Goal: Task Accomplishment & Management: Manage account settings

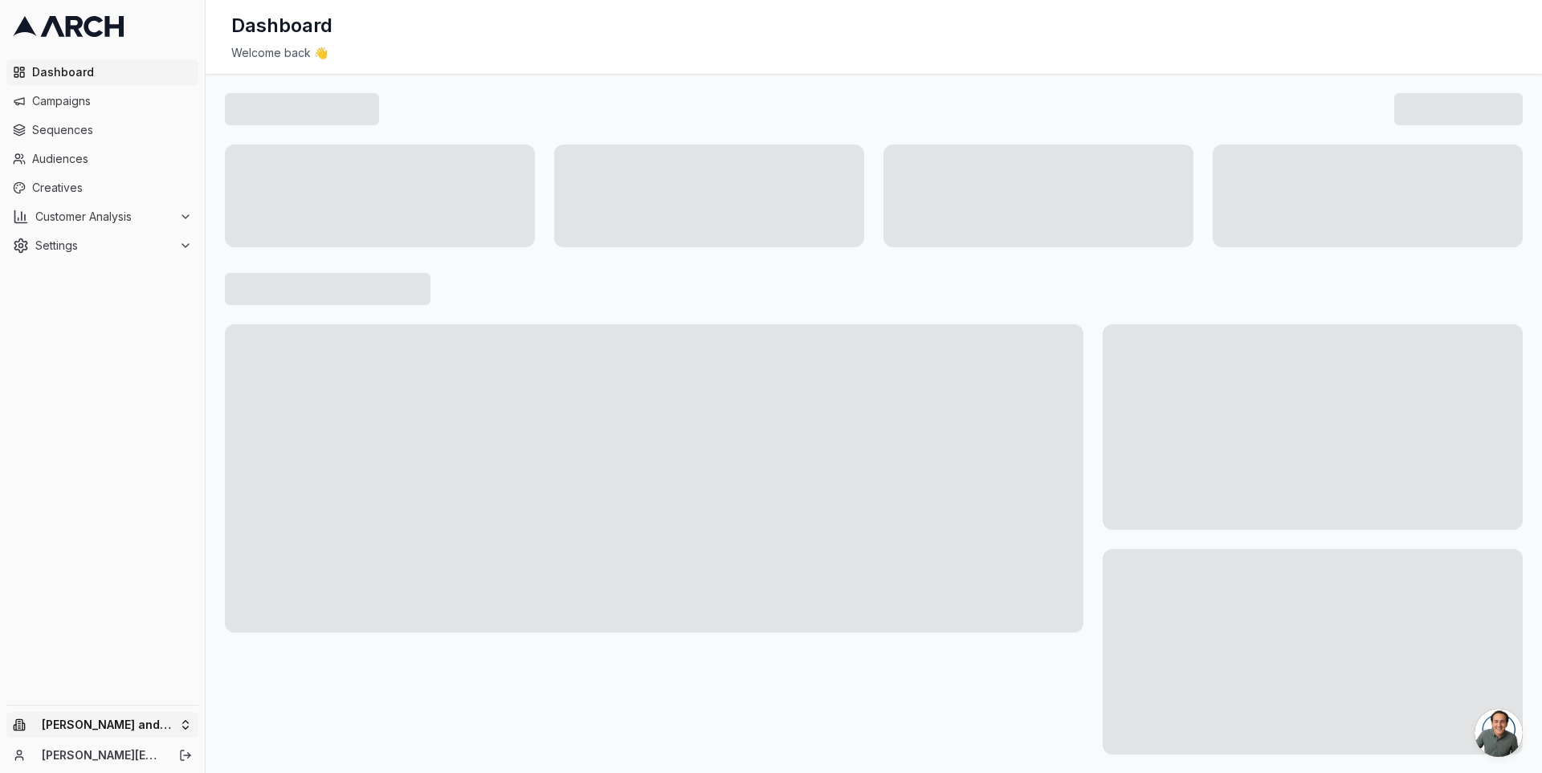
click at [186, 716] on html "Dashboard Campaigns Sequences Audiences Creatives Customer Analysis Settings [P…" at bounding box center [771, 386] width 1542 height 773
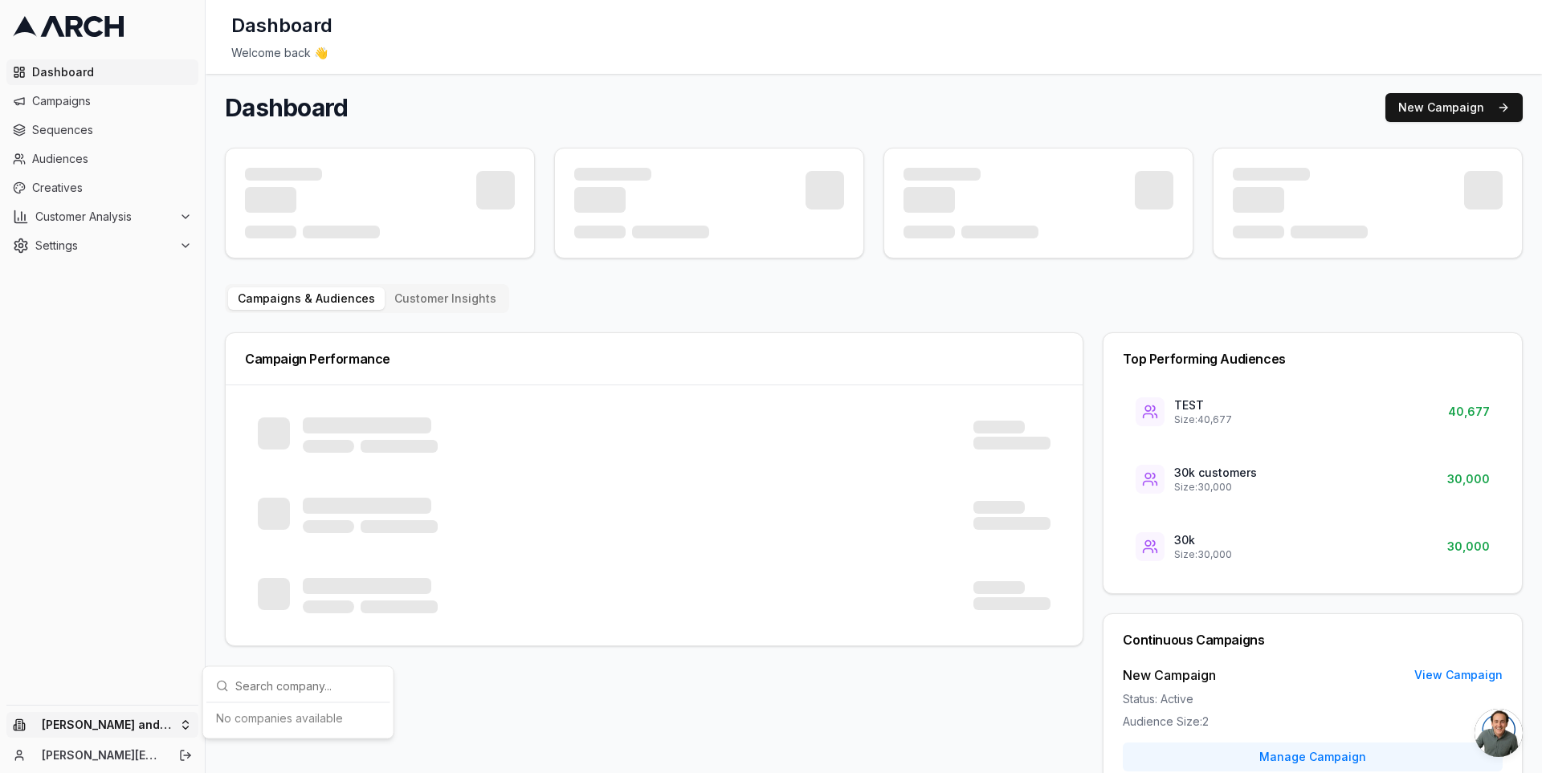
click at [249, 719] on div "No companies available" at bounding box center [298, 719] width 177 height 26
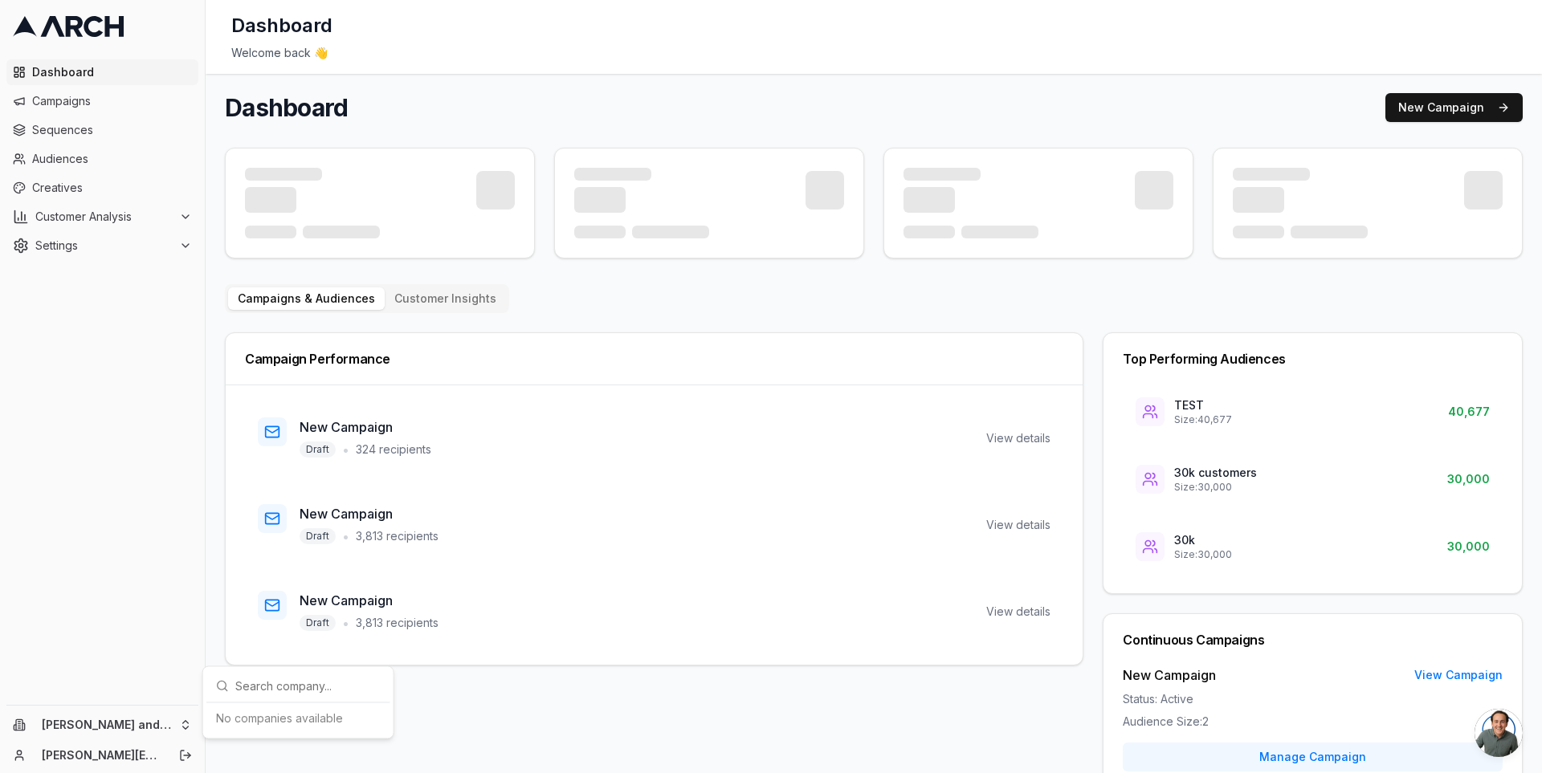
click at [177, 649] on html "Dashboard Campaigns Sequences Audiences Creatives Customer Analysis Settings [P…" at bounding box center [771, 386] width 1542 height 773
click at [186, 721] on html "Dashboard Campaigns Sequences Audiences Creatives Customer Analysis Settings [P…" at bounding box center [771, 386] width 1542 height 773
click at [251, 694] on input "text" at bounding box center [307, 686] width 145 height 32
click at [151, 599] on html "Dashboard Campaigns Sequences Audiences Creatives Customer Analysis Settings [P…" at bounding box center [771, 386] width 1542 height 773
click at [186, 222] on icon at bounding box center [185, 216] width 13 height 13
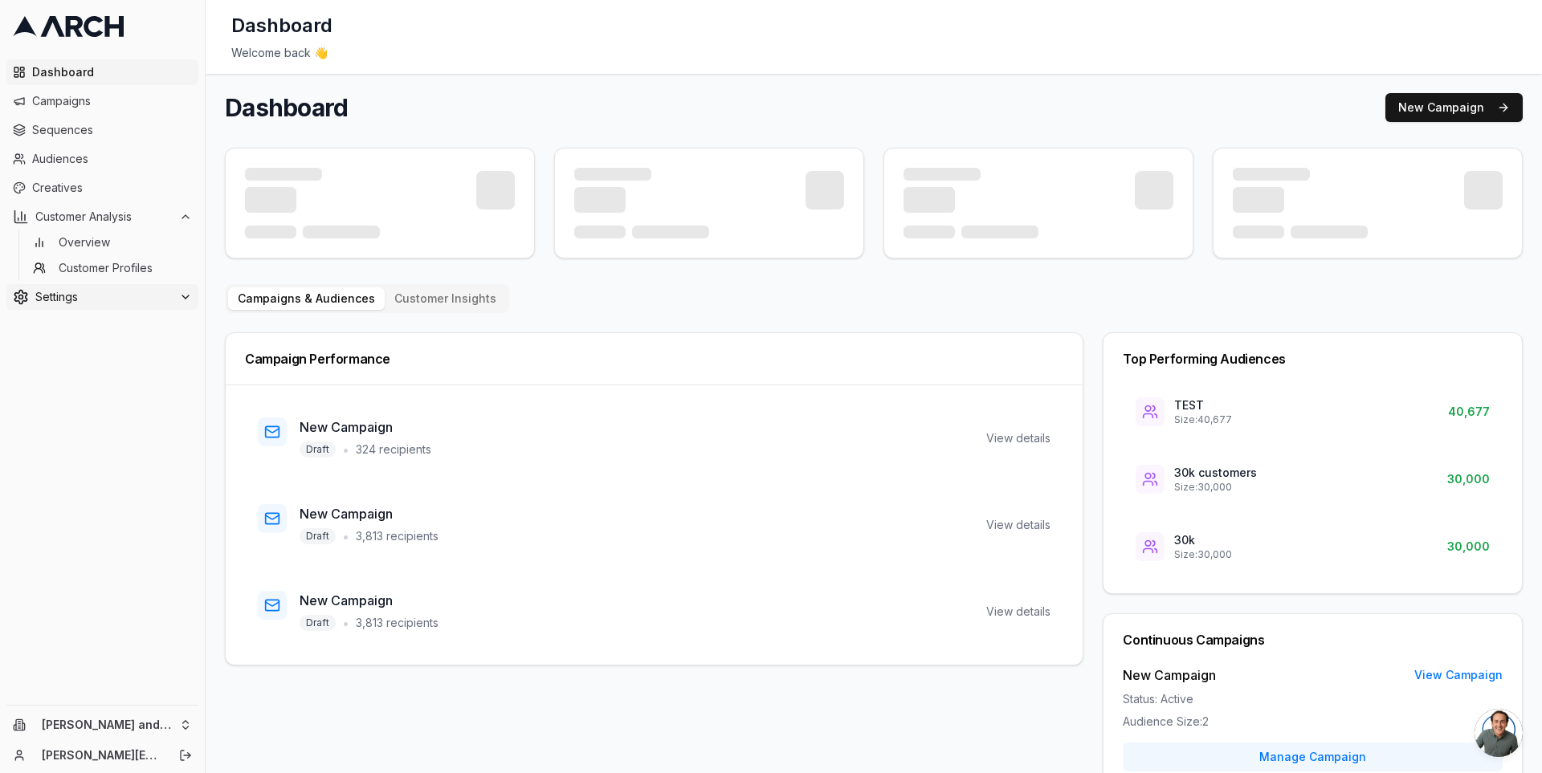
click at [173, 304] on div "Settings" at bounding box center [102, 297] width 179 height 16
click at [143, 397] on link "Team" at bounding box center [103, 400] width 153 height 22
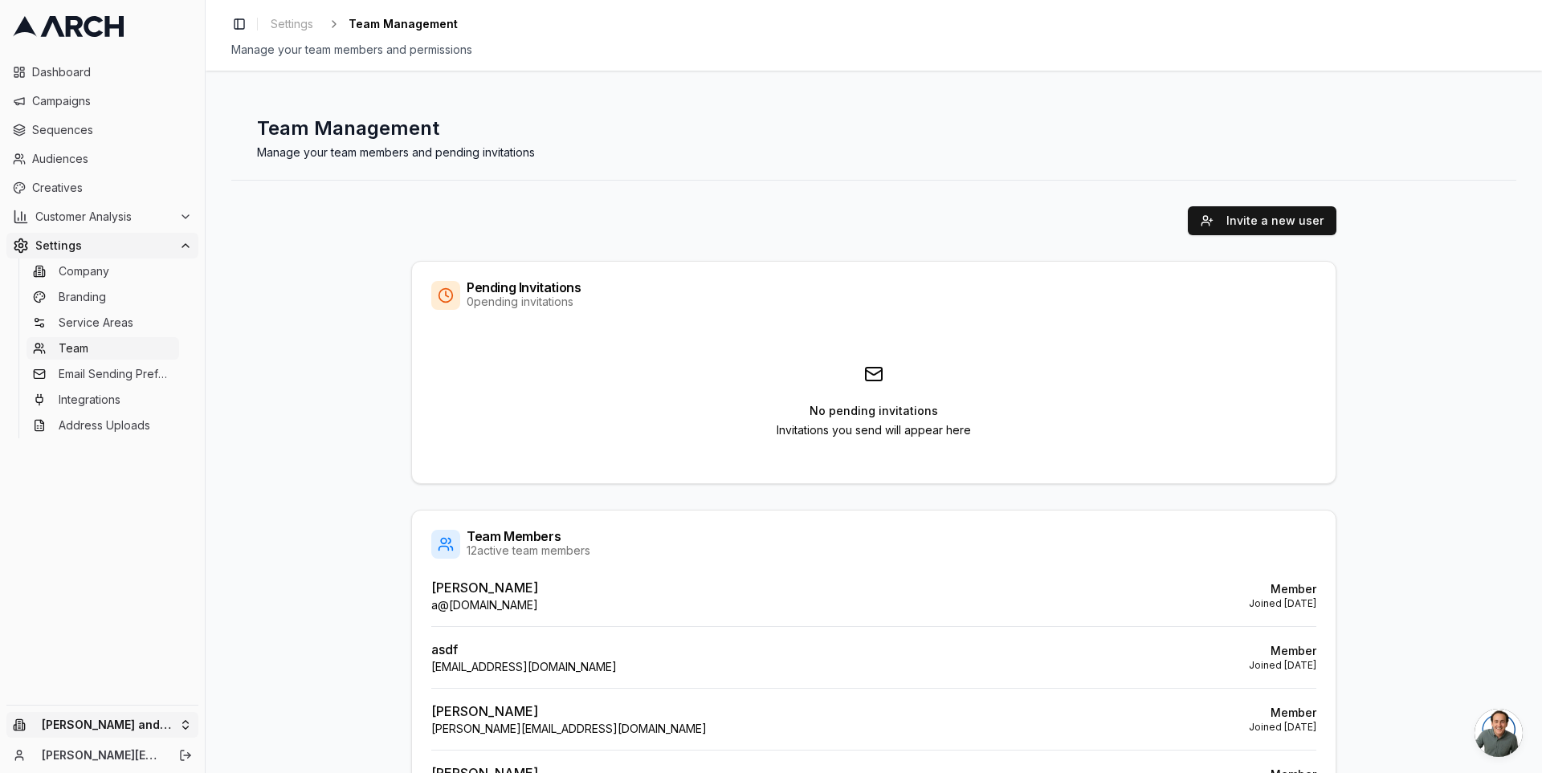
click at [185, 721] on html "Dashboard Campaigns Sequences Audiences Creatives Customer Analysis Settings Co…" at bounding box center [771, 386] width 1542 height 773
click at [164, 562] on html "Dashboard Campaigns Sequences Audiences Creatives Customer Analysis Settings Co…" at bounding box center [771, 386] width 1542 height 773
click at [183, 748] on button "Log out" at bounding box center [185, 755] width 22 height 22
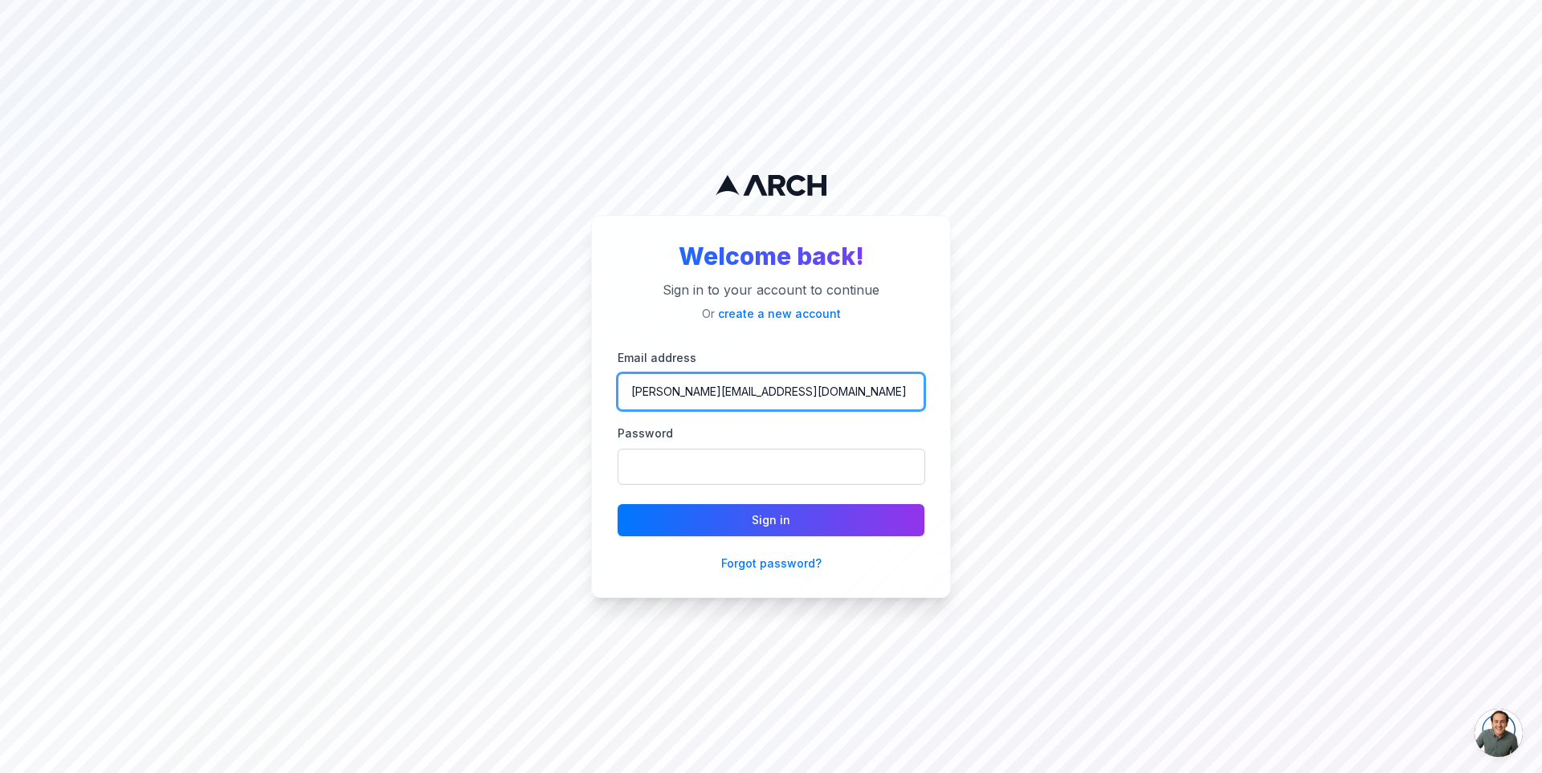
click at [752, 386] on input "[PERSON_NAME][EMAIL_ADDRESS][DOMAIN_NAME]" at bounding box center [771, 391] width 307 height 37
type input "jimmy@getarch.com"
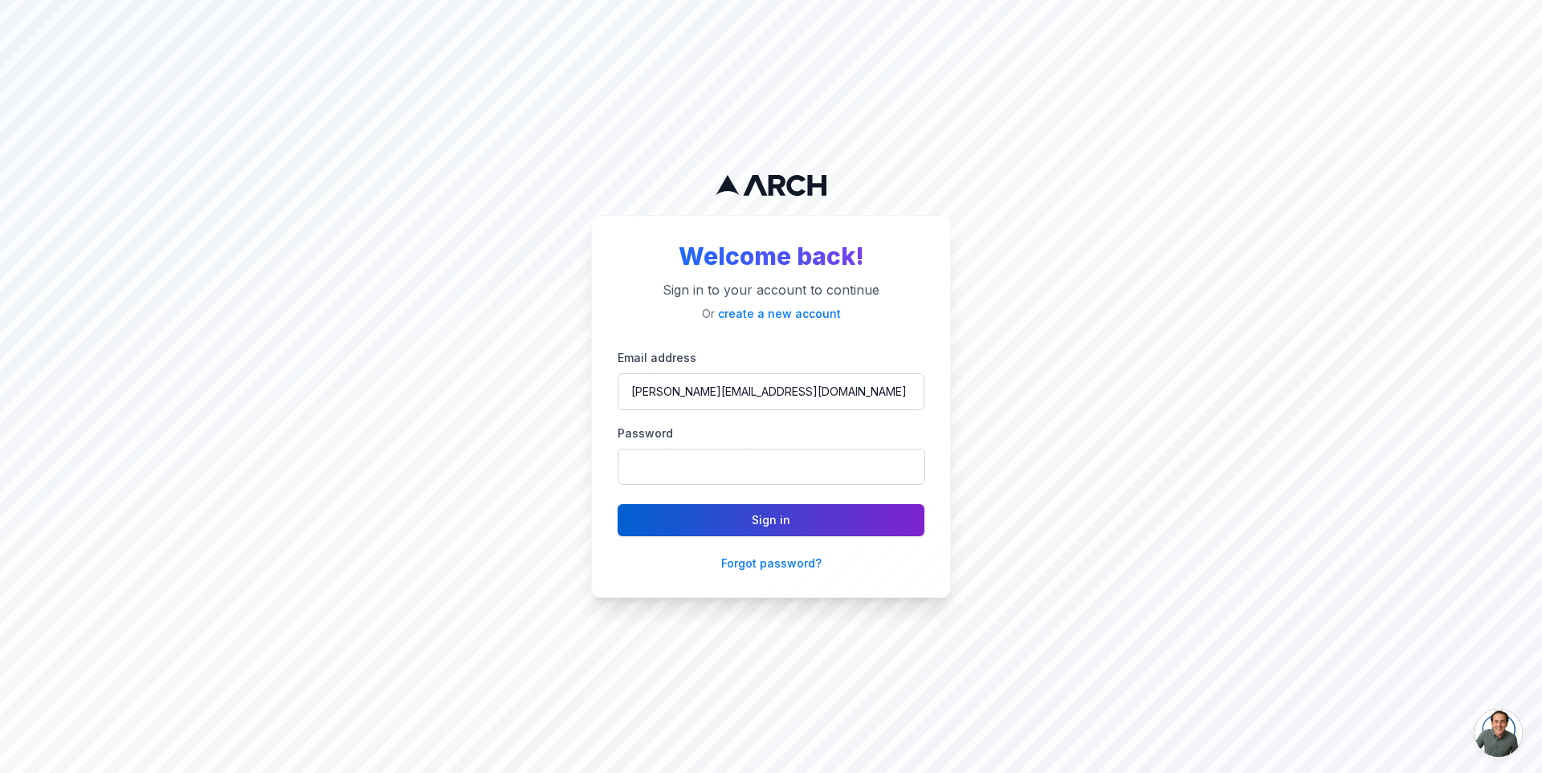
click at [759, 519] on button "Sign in" at bounding box center [771, 520] width 307 height 32
